Goal: Task Accomplishment & Management: Manage account settings

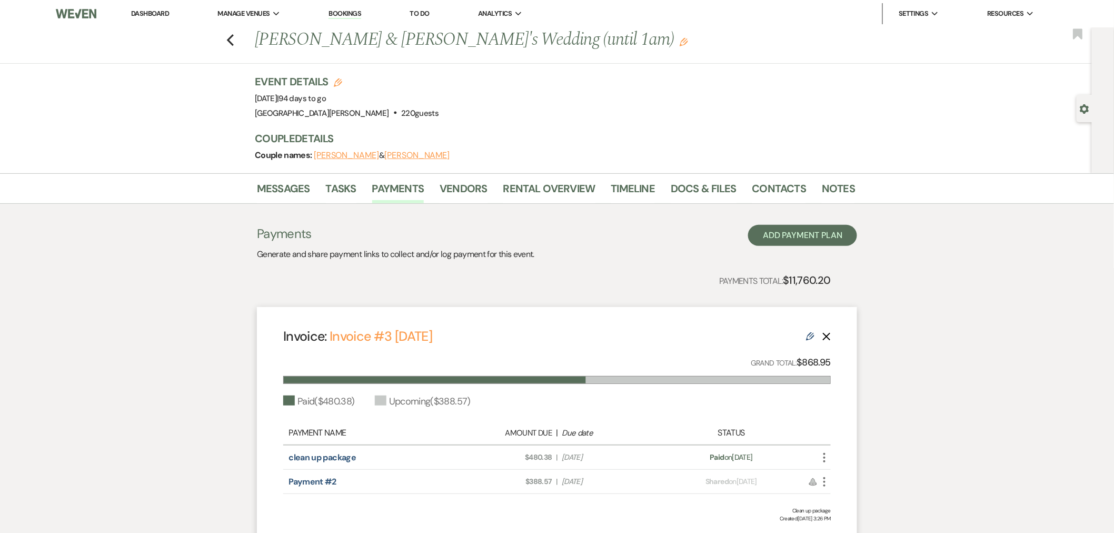
drag, startPoint x: 158, startPoint y: 15, endPoint x: 162, endPoint y: 19, distance: 6.3
click at [158, 15] on link "Dashboard" at bounding box center [150, 13] width 38 height 9
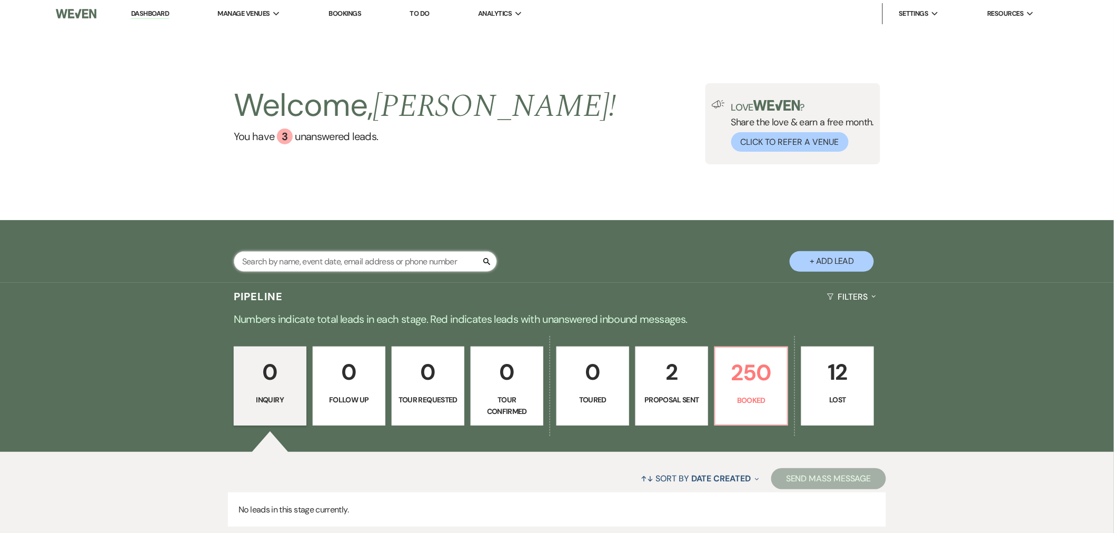
click at [362, 255] on input "text" at bounding box center [365, 261] width 263 height 21
type input "[PERSON_NAME]"
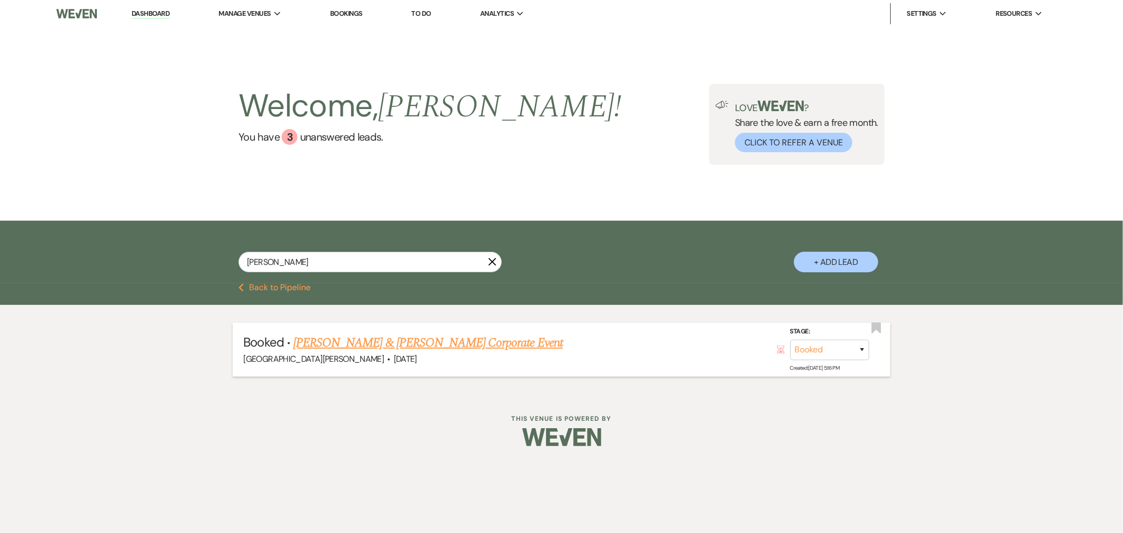
click at [398, 339] on link "[PERSON_NAME] & [PERSON_NAME] Corporate Event" at bounding box center [428, 342] width 270 height 19
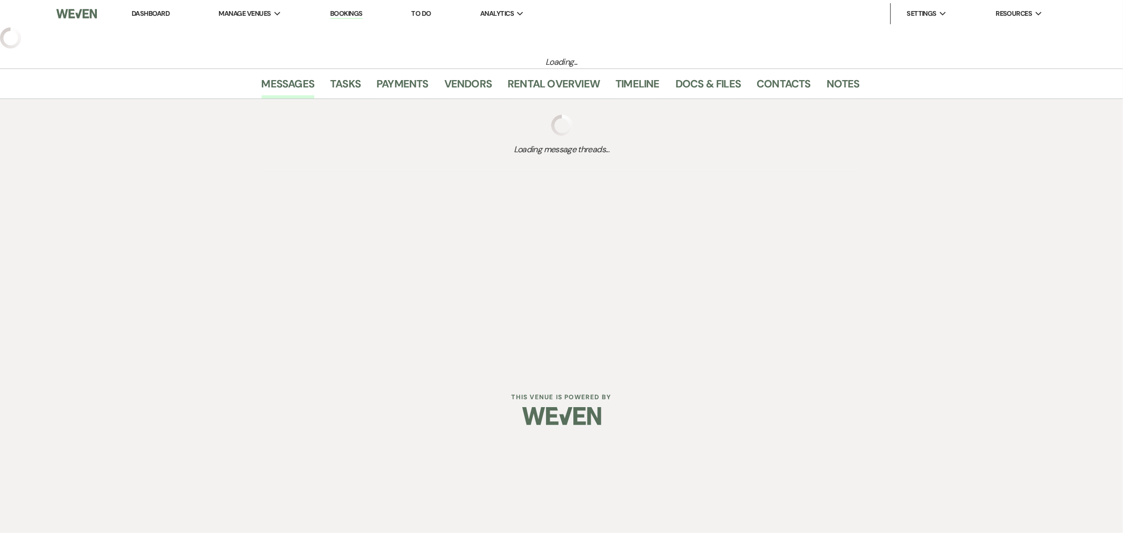
select select "12"
select select "9"
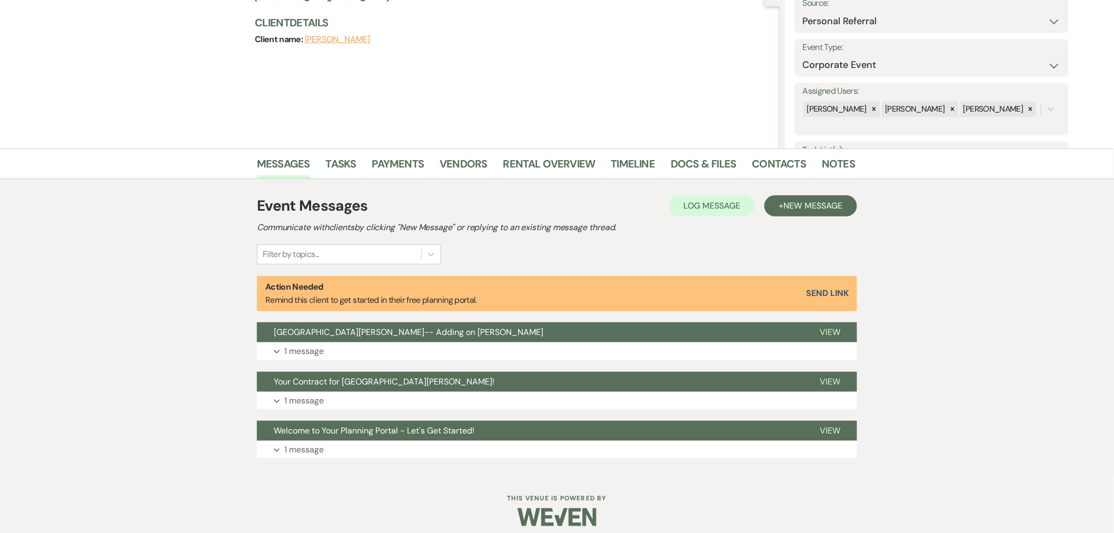
scroll to position [117, 0]
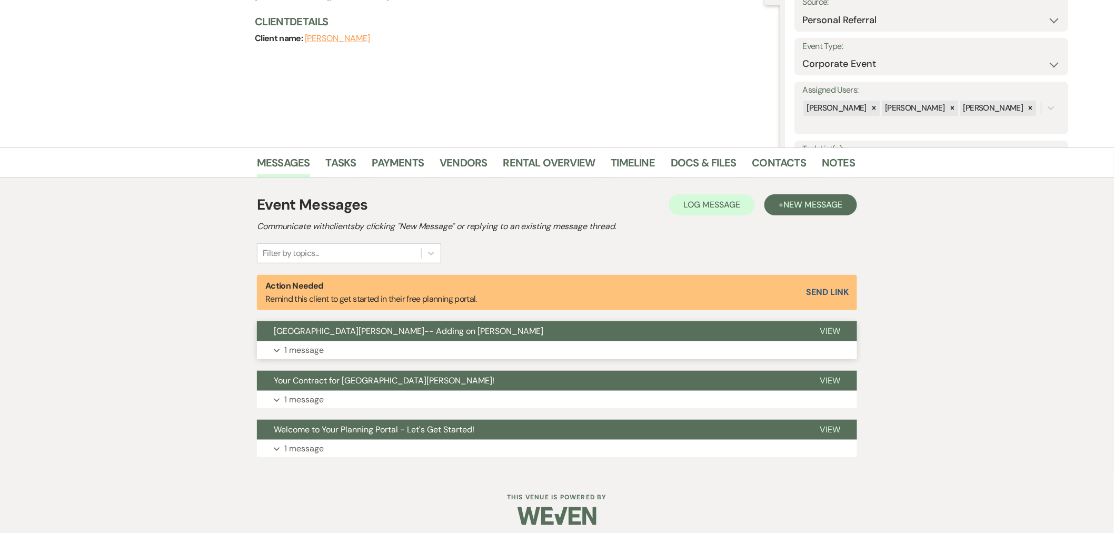
click at [790, 343] on button "Expand 1 message" at bounding box center [557, 350] width 600 height 18
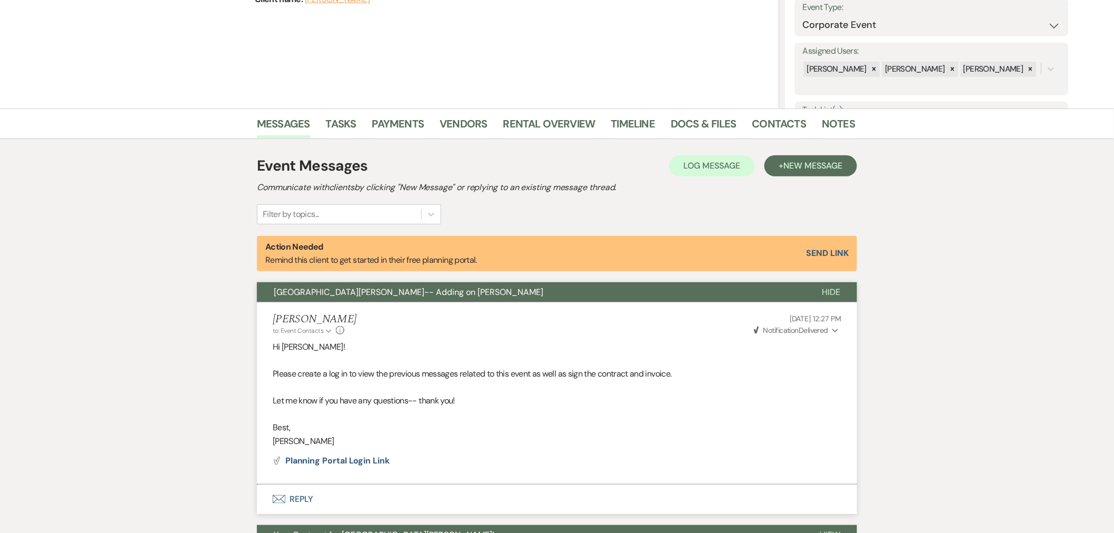
scroll to position [175, 0]
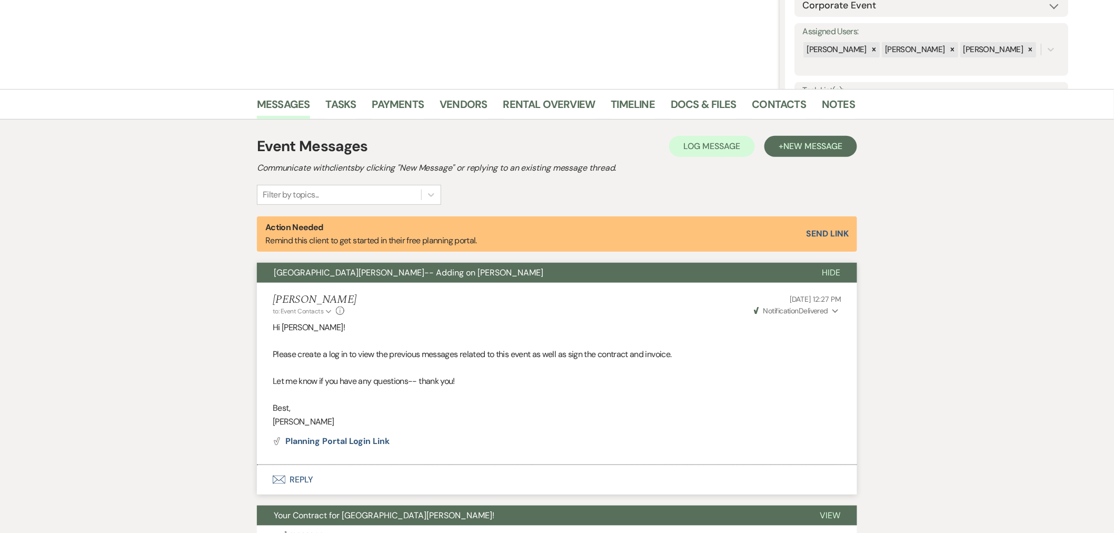
click at [817, 312] on span "Weven Check Notification Delivered" at bounding box center [791, 310] width 75 height 9
click at [737, 96] on li "Docs & Files" at bounding box center [711, 106] width 81 height 25
click at [701, 103] on link "Docs & Files" at bounding box center [703, 107] width 65 height 23
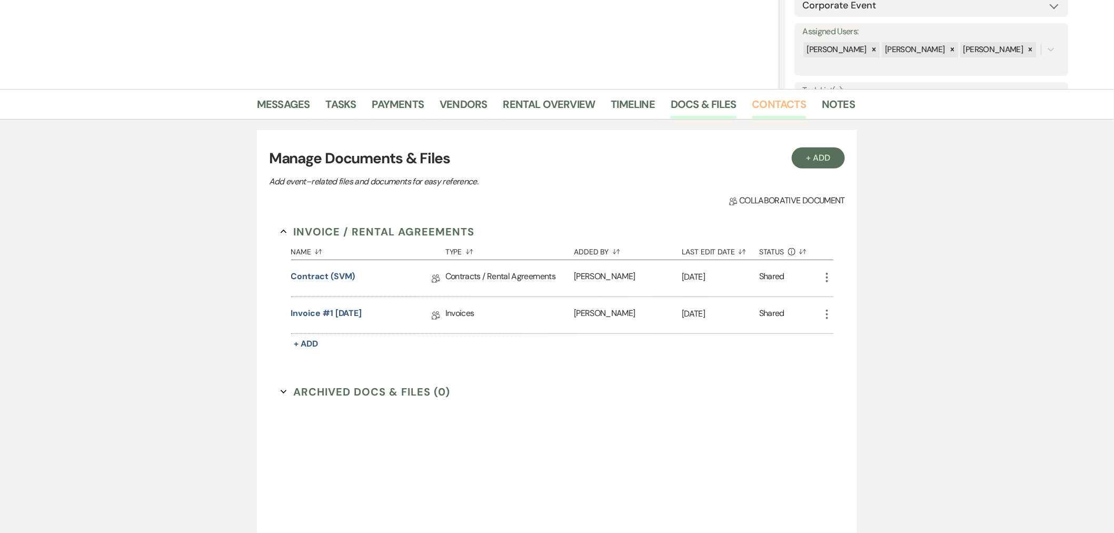
click at [777, 106] on link "Contacts" at bounding box center [780, 107] width 54 height 23
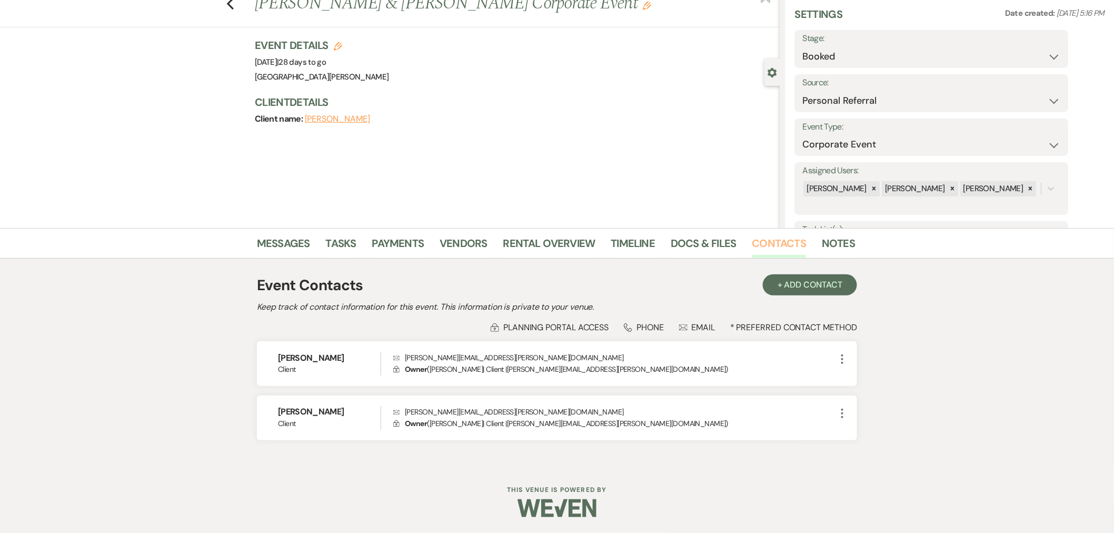
scroll to position [36, 0]
click at [848, 355] on icon "More" at bounding box center [842, 359] width 13 height 13
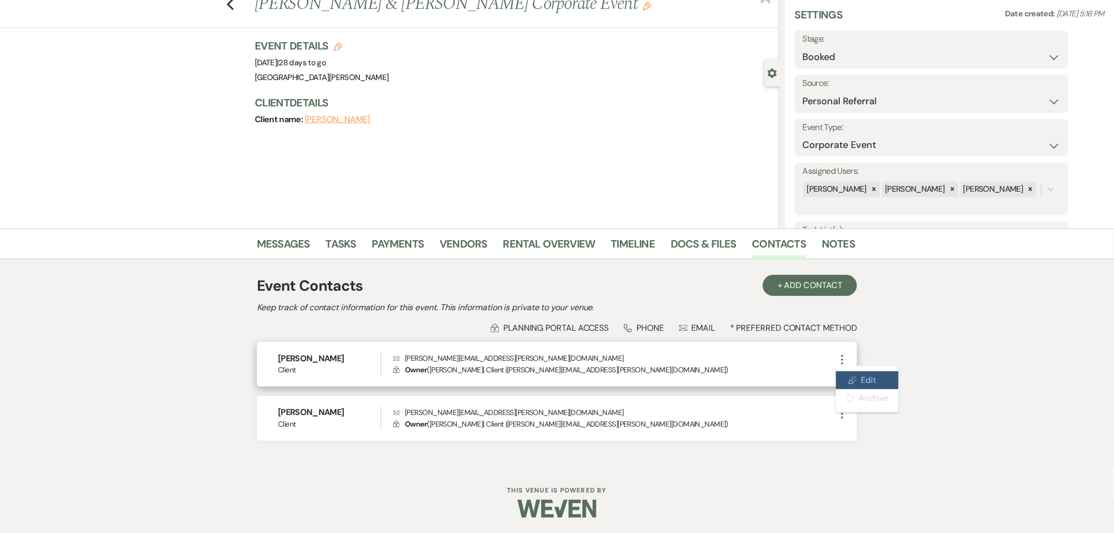
click at [857, 379] on button "Pencil Edit" at bounding box center [867, 380] width 63 height 18
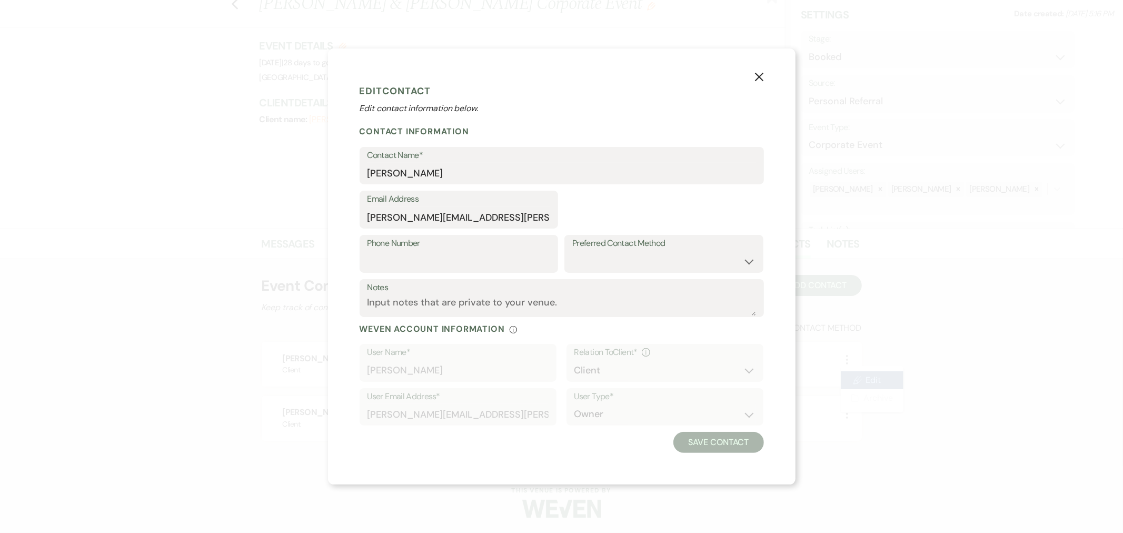
select select "1"
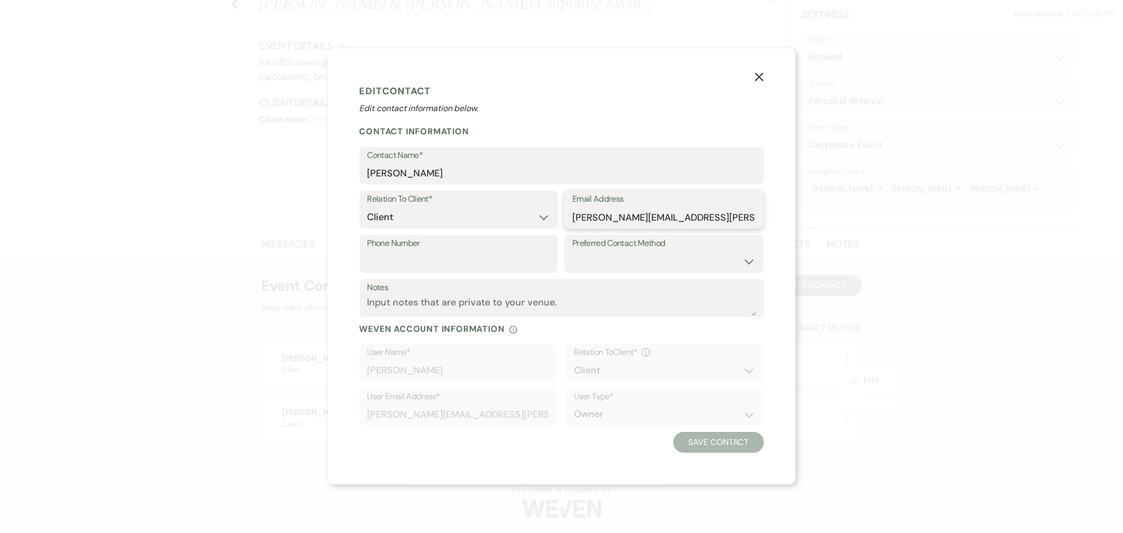
click at [618, 214] on input "SONIA.WILLIAMS@syf.com" at bounding box center [663, 217] width 183 height 21
paste input "tephanie.Seifert"
type input "Stephanie.Seifert@syf.com"
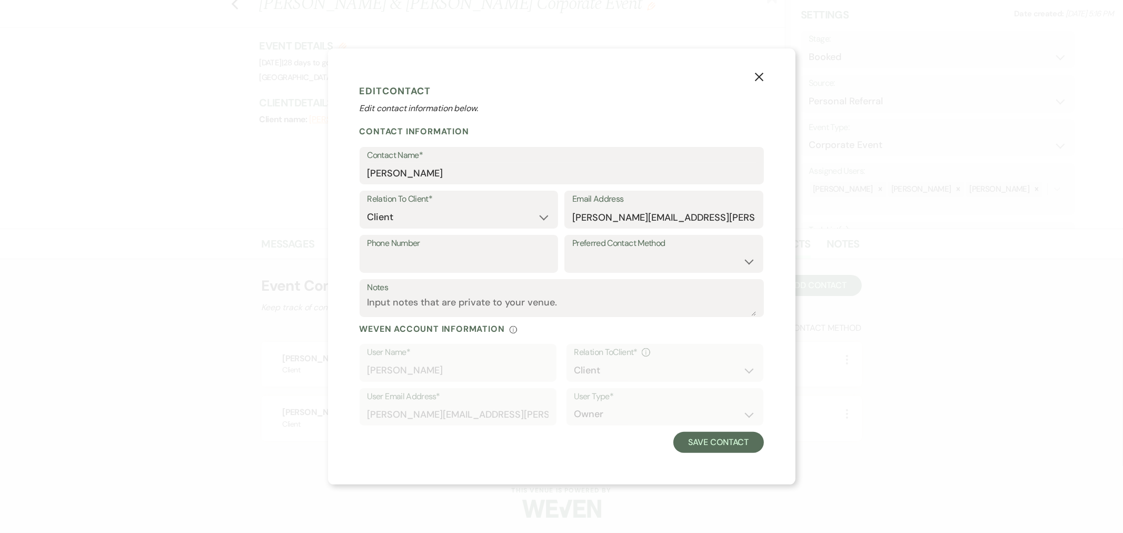
click at [761, 67] on button "X" at bounding box center [759, 76] width 16 height 18
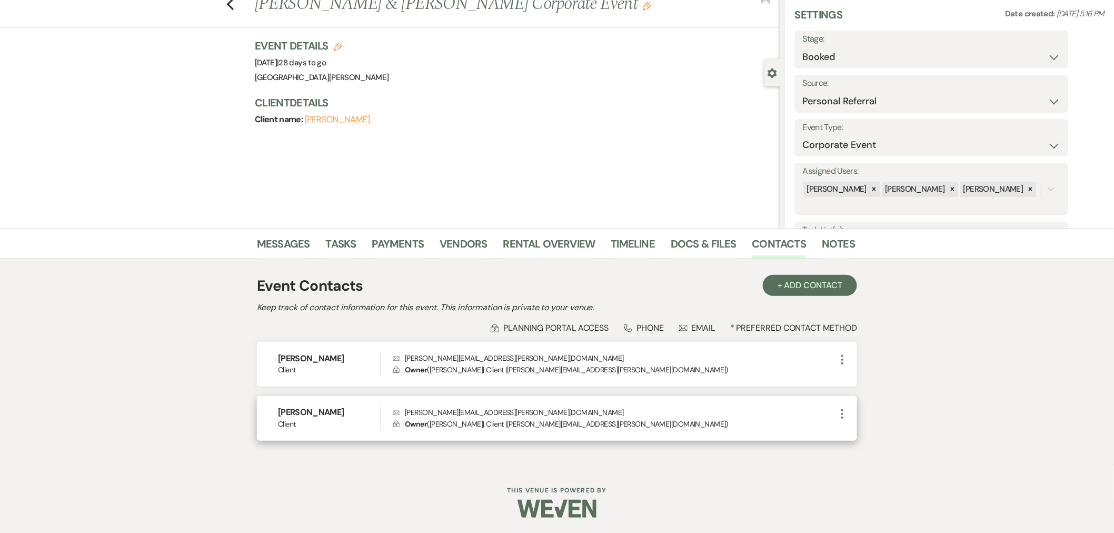
click at [840, 412] on icon "More" at bounding box center [842, 414] width 13 height 13
click at [857, 430] on button "Pencil Edit" at bounding box center [867, 434] width 63 height 18
select select "1"
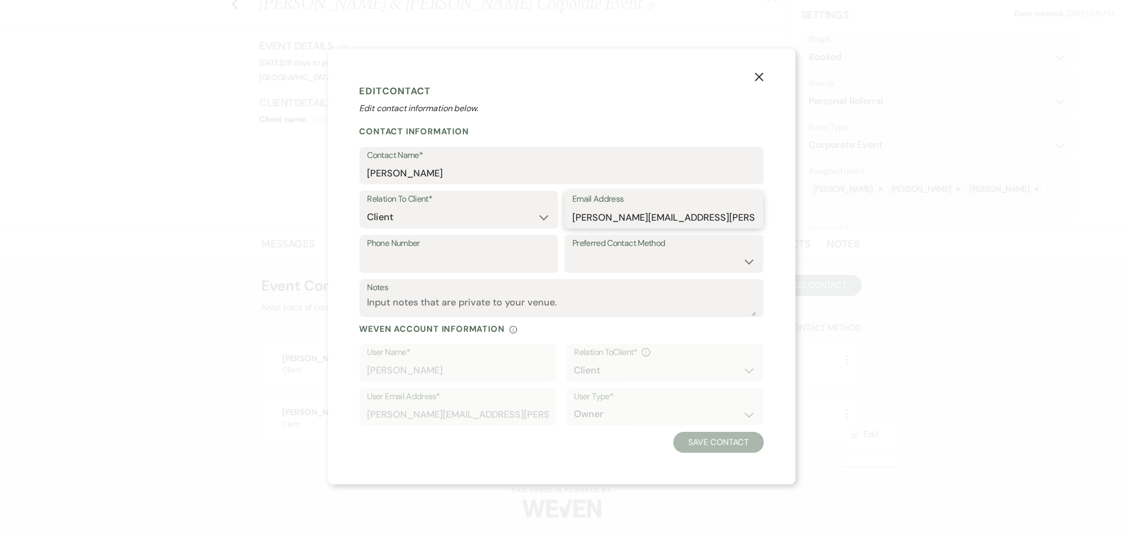
click at [597, 211] on input "Stephanie.Seifert@syf.com" at bounding box center [663, 217] width 183 height 21
click at [598, 211] on input "Stephanie.Seifert@syf.com" at bounding box center [663, 217] width 183 height 21
click at [753, 79] on button "X" at bounding box center [759, 76] width 16 height 18
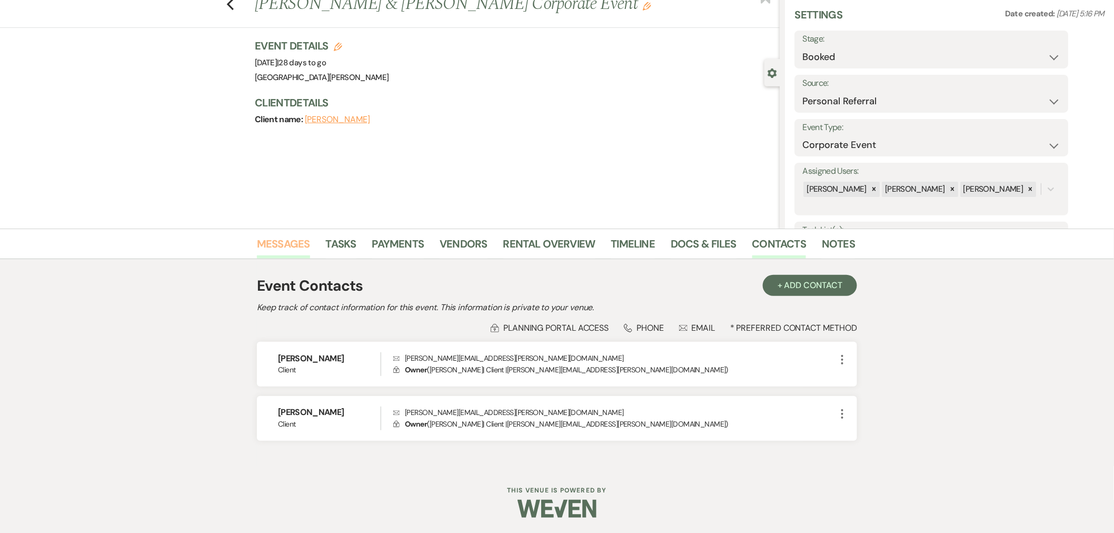
click at [267, 243] on link "Messages" at bounding box center [283, 246] width 53 height 23
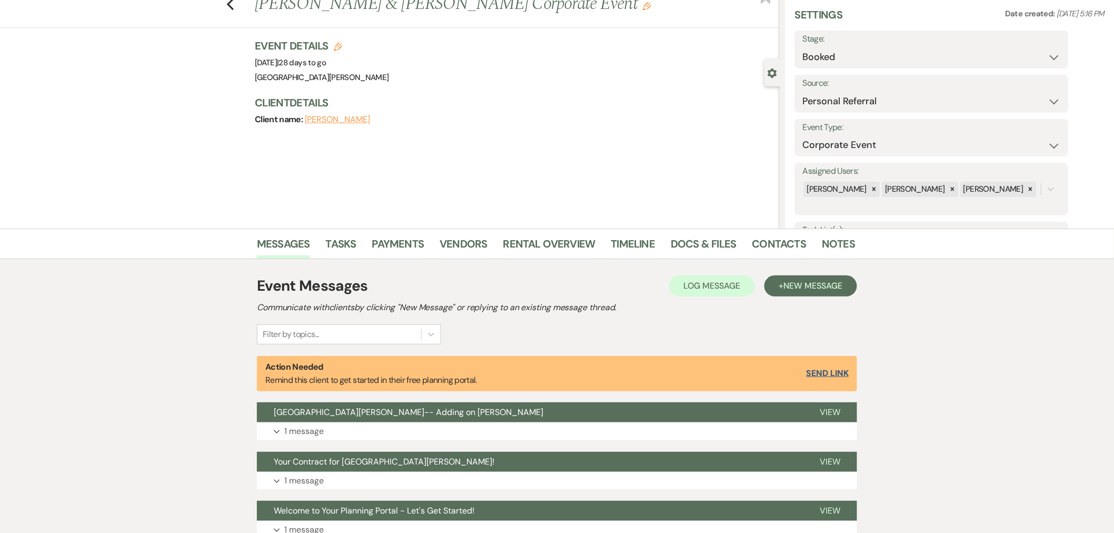
click at [823, 370] on button "Send Link" at bounding box center [828, 373] width 42 height 8
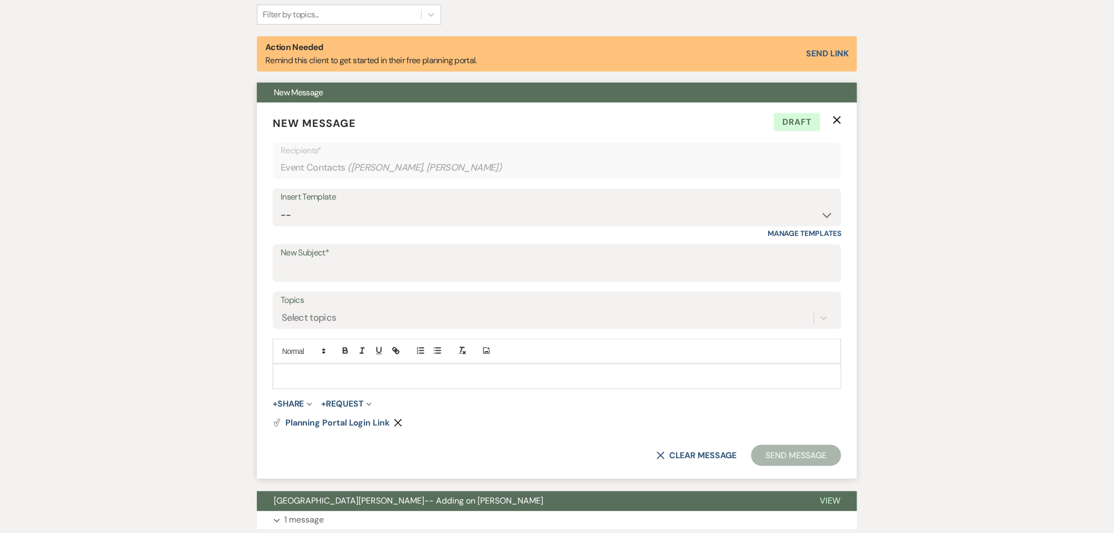
scroll to position [372, 0]
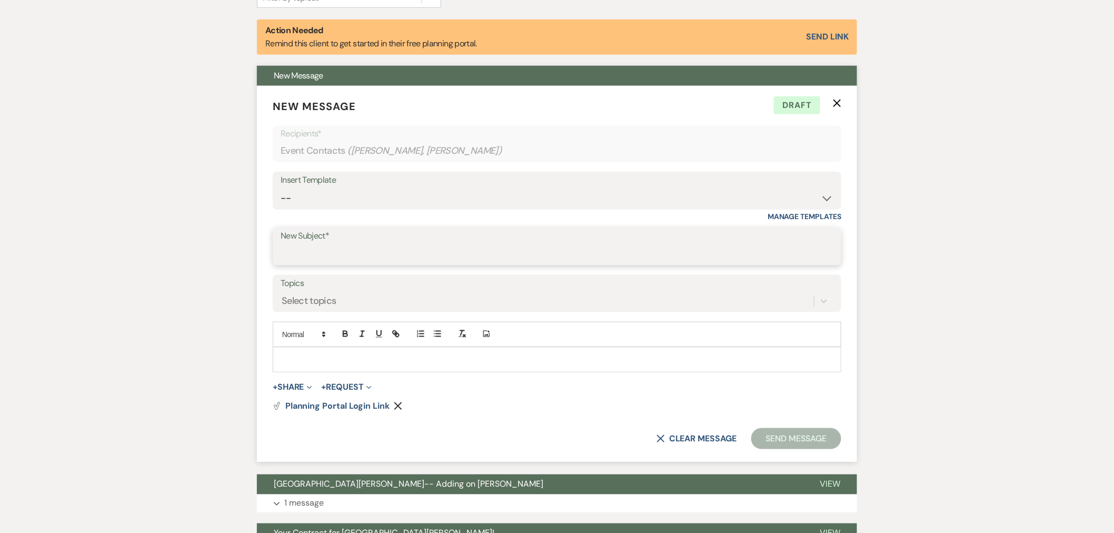
click at [324, 251] on input "New Subject*" at bounding box center [557, 254] width 553 height 21
click at [330, 195] on select "-- SVM Initial Inquiry Response SVM Planning Portal Introduction and Booking Pa…" at bounding box center [557, 198] width 553 height 21
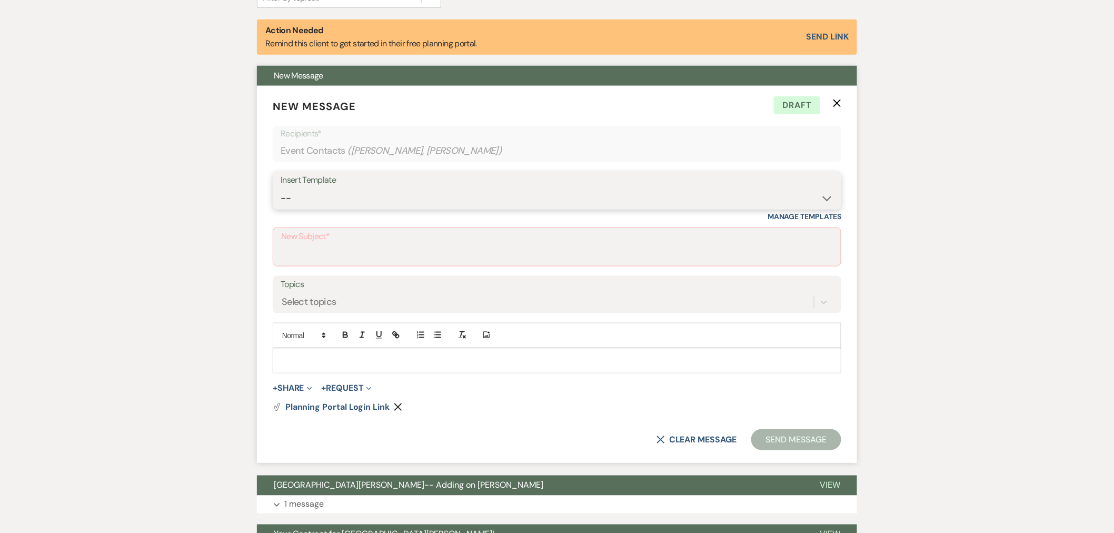
select select "4984"
click at [281, 188] on select "-- SVM Initial Inquiry Response SVM Planning Portal Introduction and Booking Pa…" at bounding box center [557, 198] width 553 height 21
type input "Your Contract for Stone Valley Meadows!"
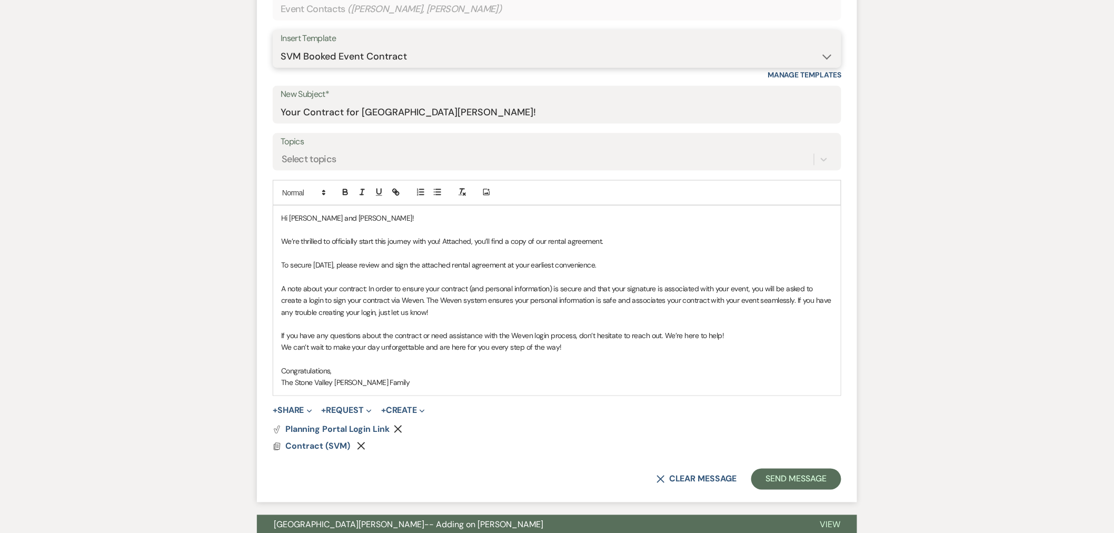
scroll to position [548, 0]
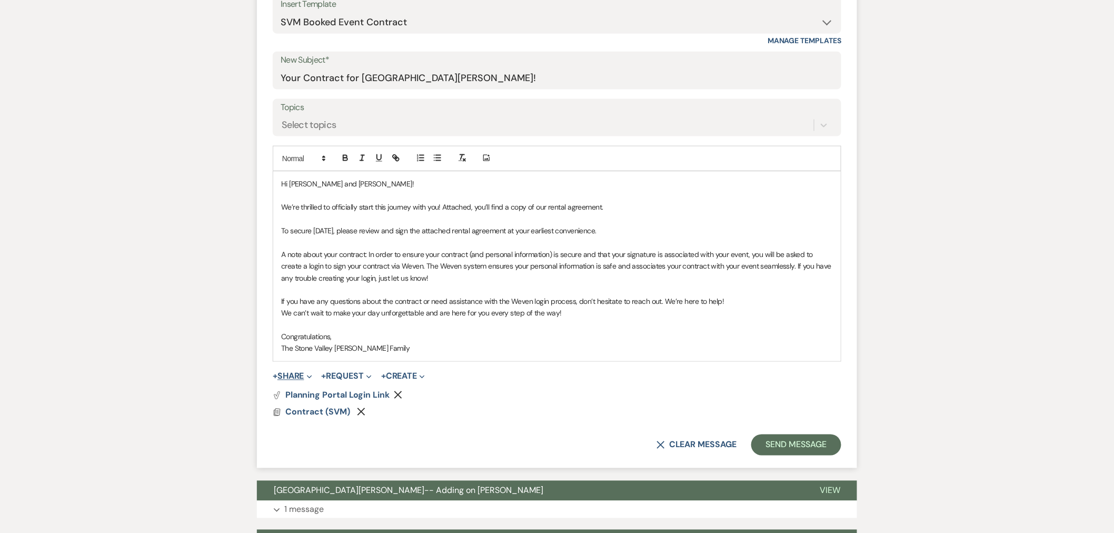
click at [292, 376] on button "+ Share Expand" at bounding box center [292, 376] width 39 height 8
click at [310, 397] on span "Doc Upload Documents" at bounding box center [315, 397] width 60 height 11
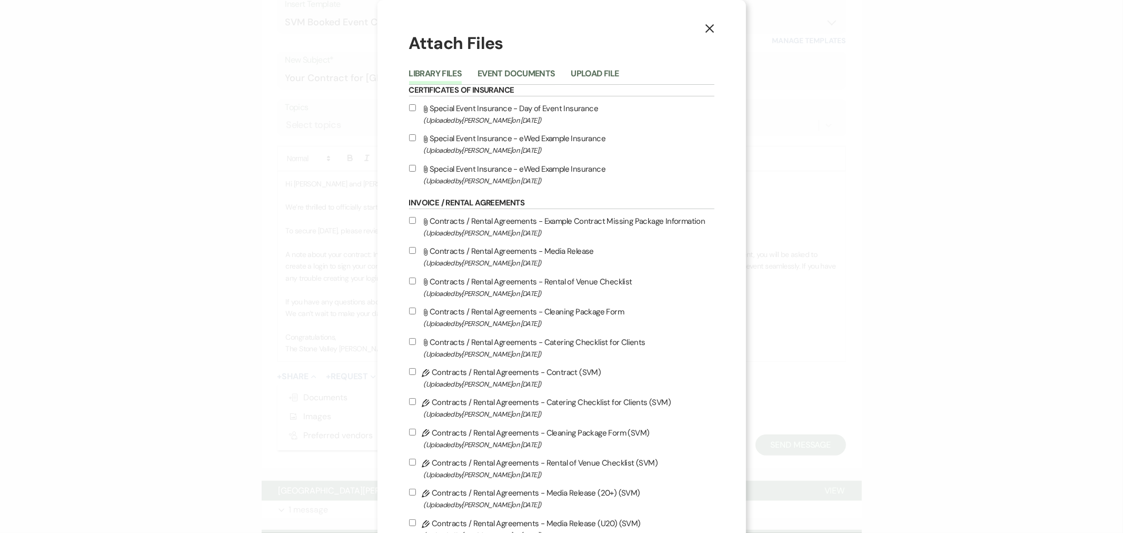
click at [501, 75] on button "Event Documents" at bounding box center [516, 77] width 77 height 15
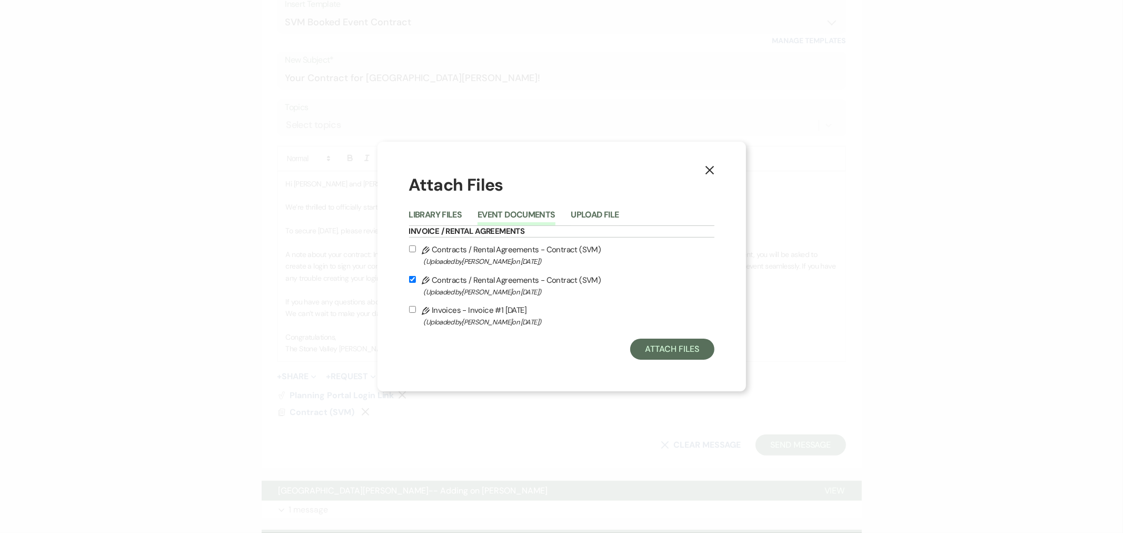
click at [410, 311] on input "Pencil Invoices - Invoice #1 8-18-2025 (Uploaded by Alison Beaulieu on Aug 18th…" at bounding box center [412, 309] width 7 height 7
checkbox input "true"
click at [682, 350] on button "Attach Files" at bounding box center [672, 349] width 84 height 21
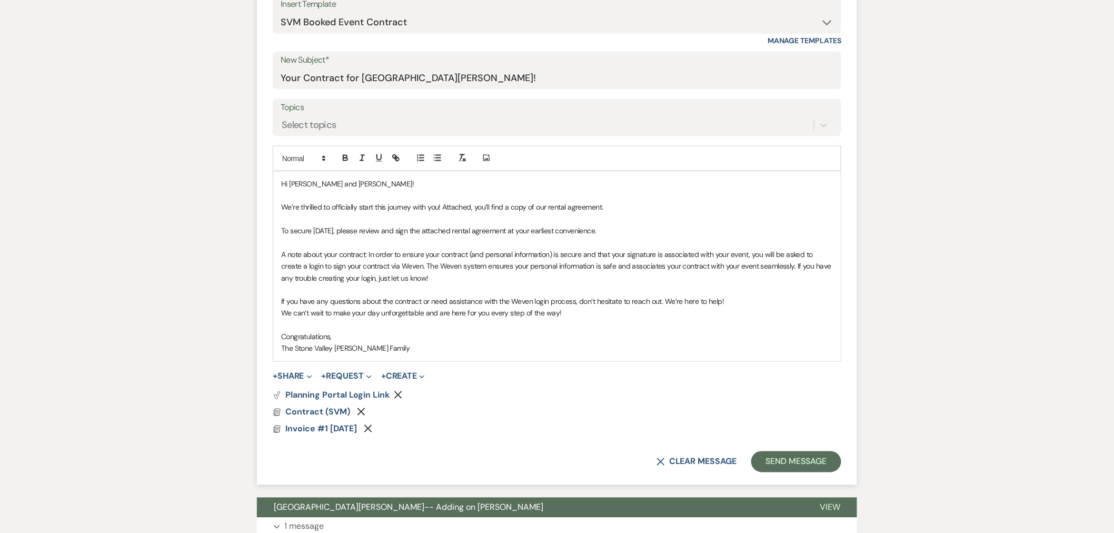
click at [656, 229] on p "To secure 09/17/2025, please review and sign the attached rental agreement at y…" at bounding box center [557, 231] width 552 height 12
click at [815, 456] on button "Send Message" at bounding box center [796, 461] width 90 height 21
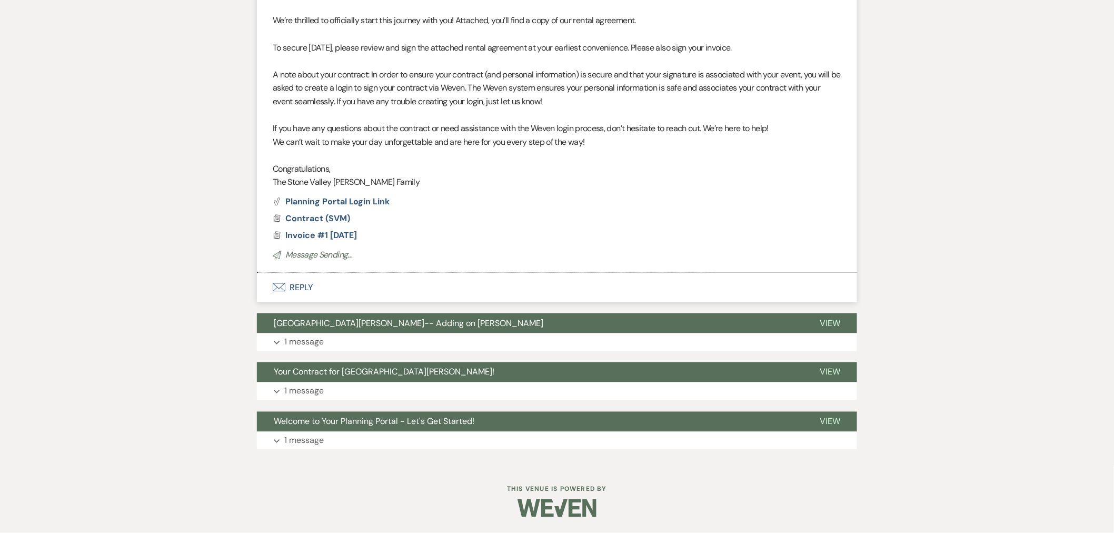
scroll to position [156, 0]
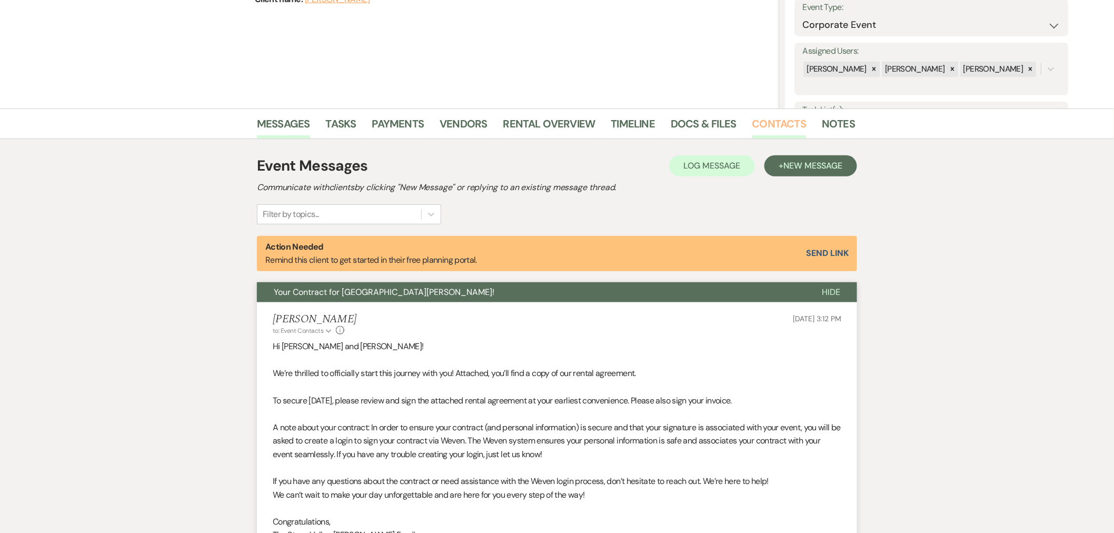
click at [792, 125] on link "Contacts" at bounding box center [780, 126] width 54 height 23
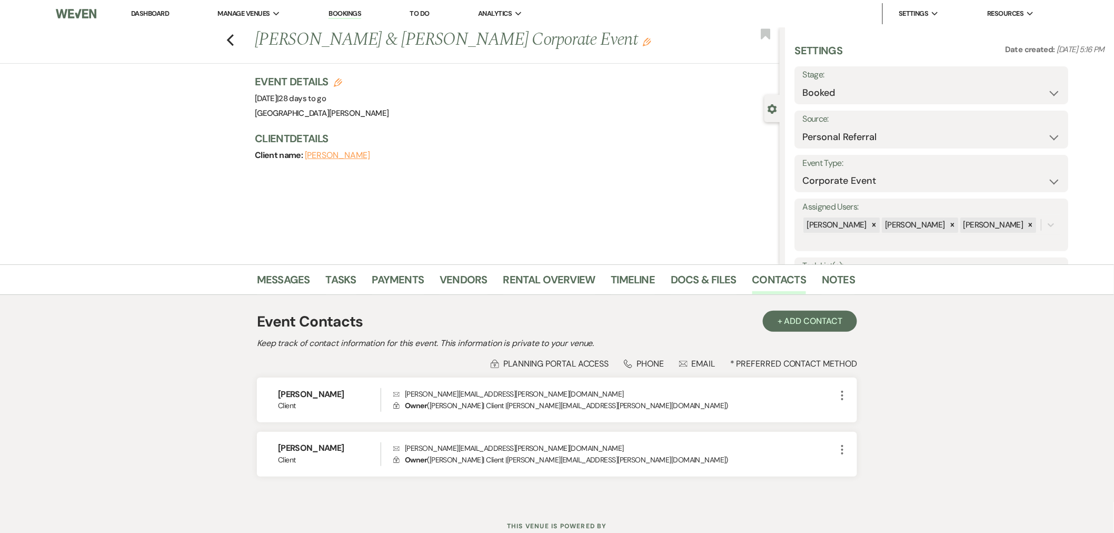
click at [132, 14] on link "Dashboard" at bounding box center [150, 13] width 38 height 9
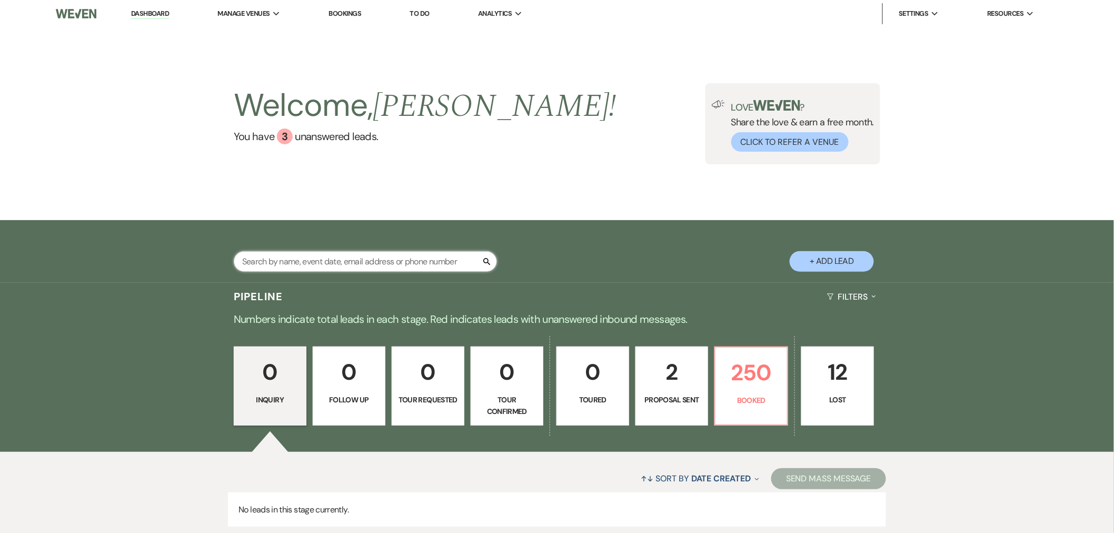
click at [395, 269] on input "text" at bounding box center [365, 261] width 263 height 21
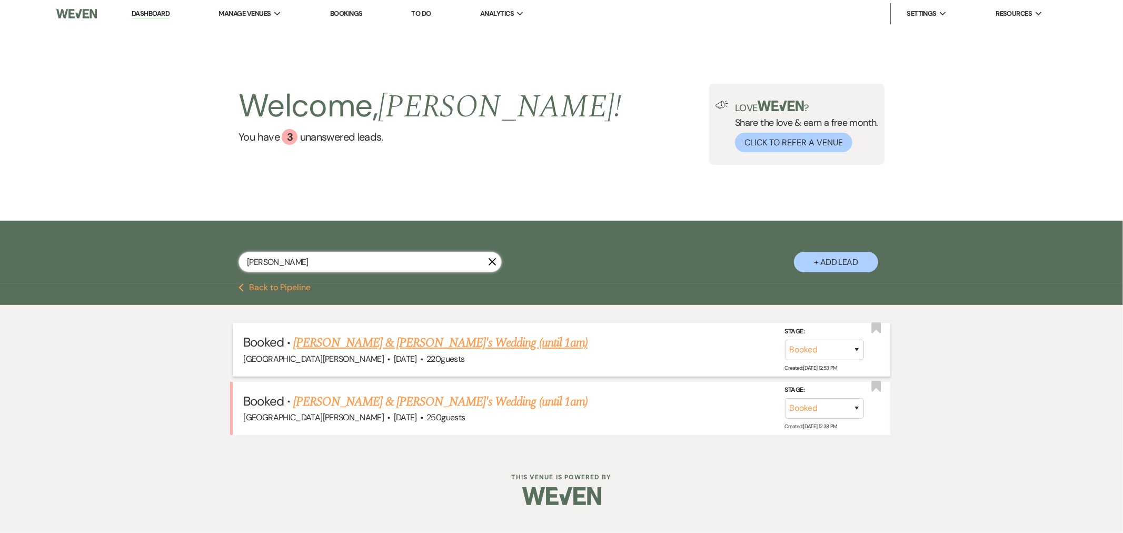
type input "martin"
click at [408, 346] on link "Andrea Martinelli & Charles's Wedding (until 1am)" at bounding box center [440, 342] width 294 height 19
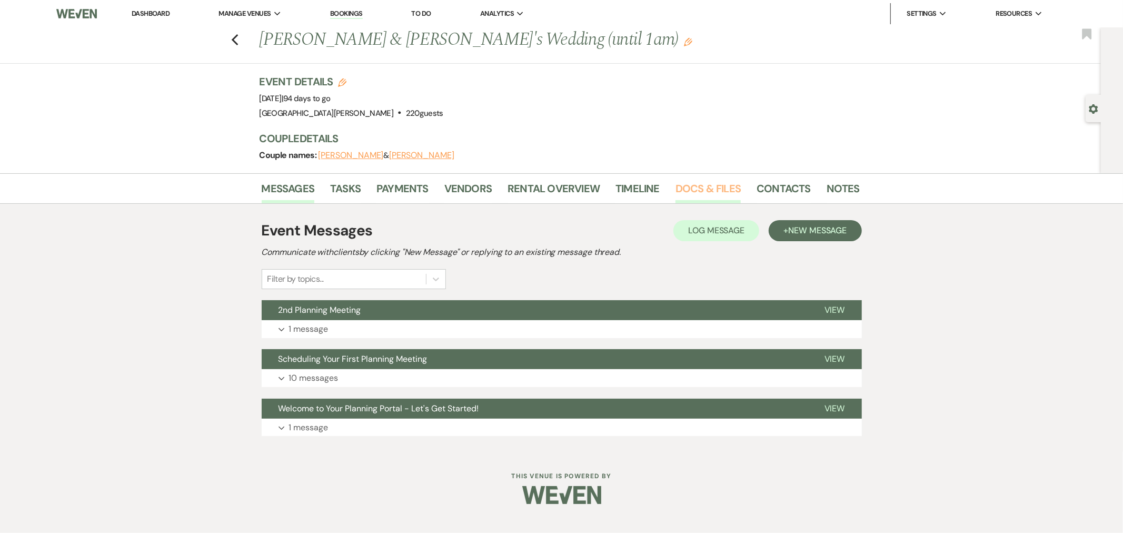
click at [725, 189] on link "Docs & Files" at bounding box center [708, 191] width 65 height 23
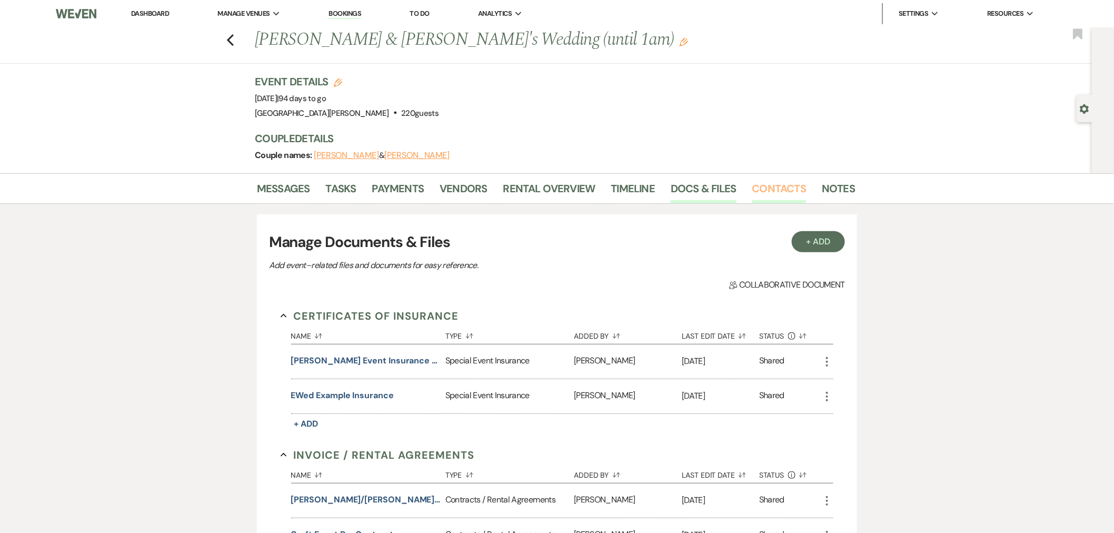
click at [791, 182] on link "Contacts" at bounding box center [780, 191] width 54 height 23
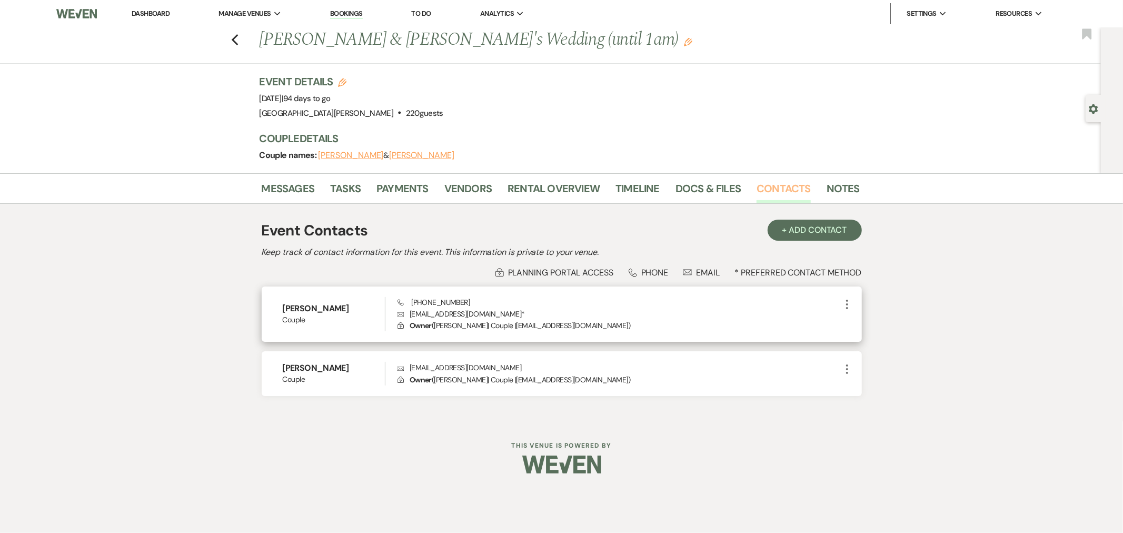
click at [757, 180] on link "Contacts" at bounding box center [784, 191] width 54 height 23
click at [148, 15] on link "Dashboard" at bounding box center [151, 13] width 38 height 9
